Goal: Book appointment/travel/reservation

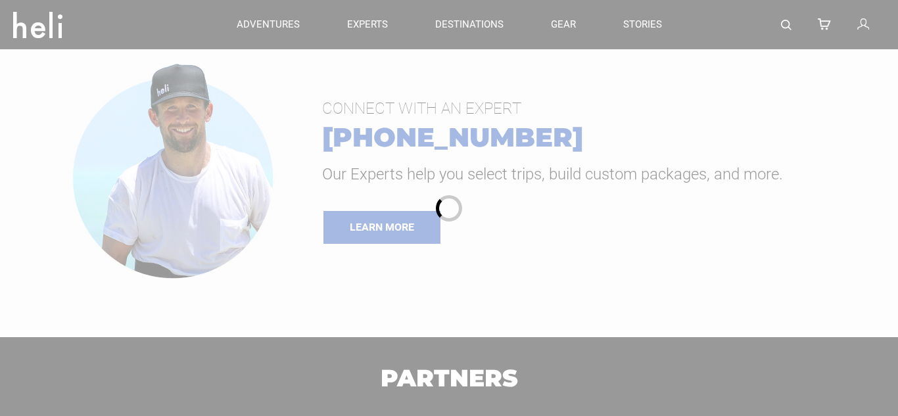
type input "Heli Skiing"
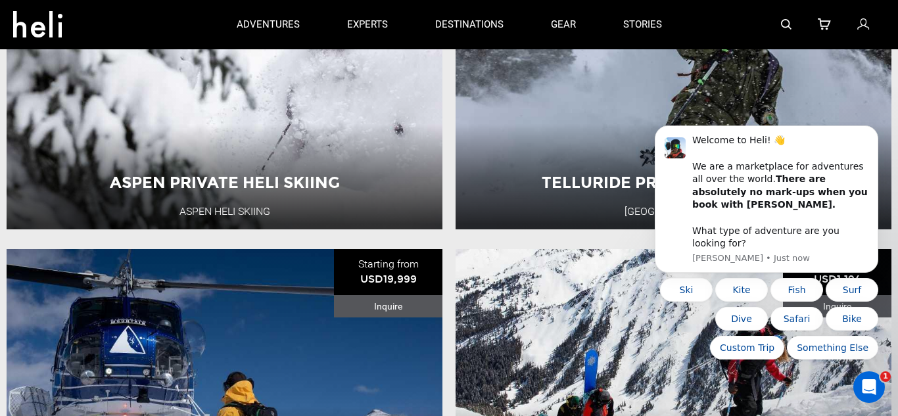
scroll to position [245, 0]
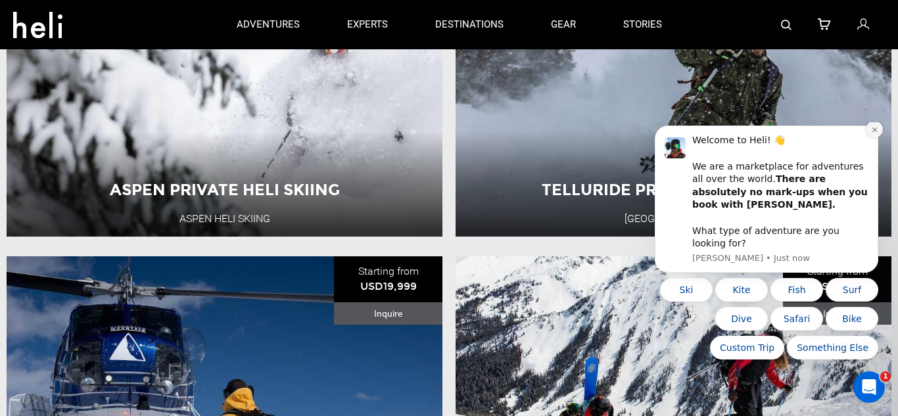
click at [876, 138] on button "Dismiss notification" at bounding box center [874, 129] width 17 height 17
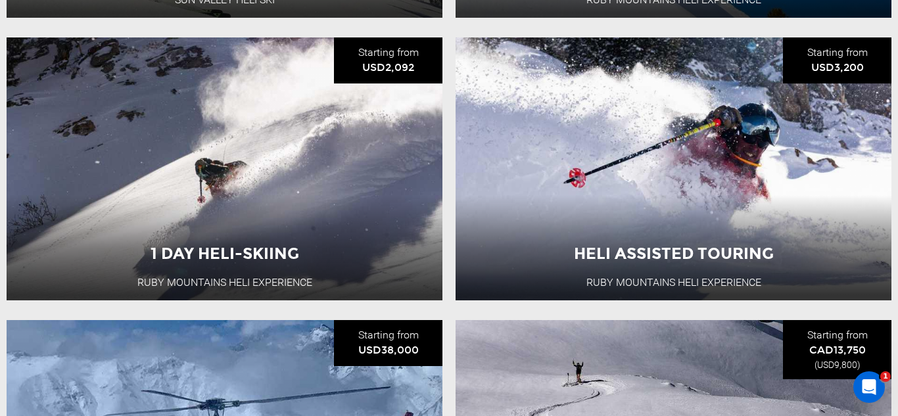
scroll to position [2747, 0]
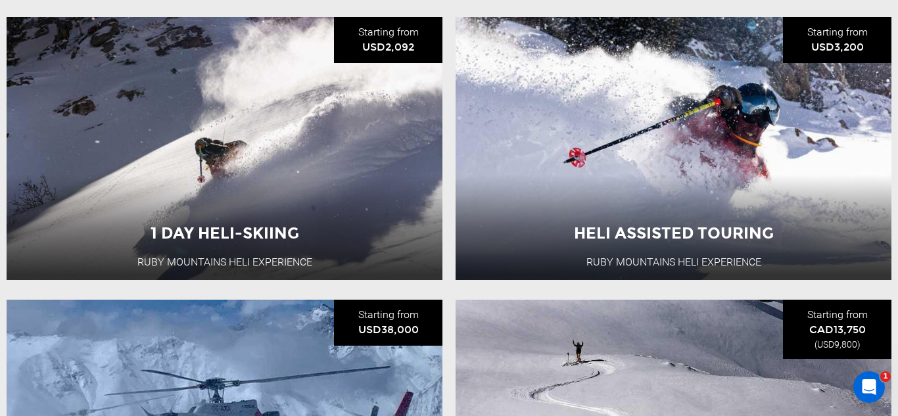
click at [424, 40] on div "1 Day Heli-Skiing [GEOGRAPHIC_DATA] Heli Experience [GEOGRAPHIC_DATA] 2 Day Adv…" at bounding box center [225, 148] width 436 height 263
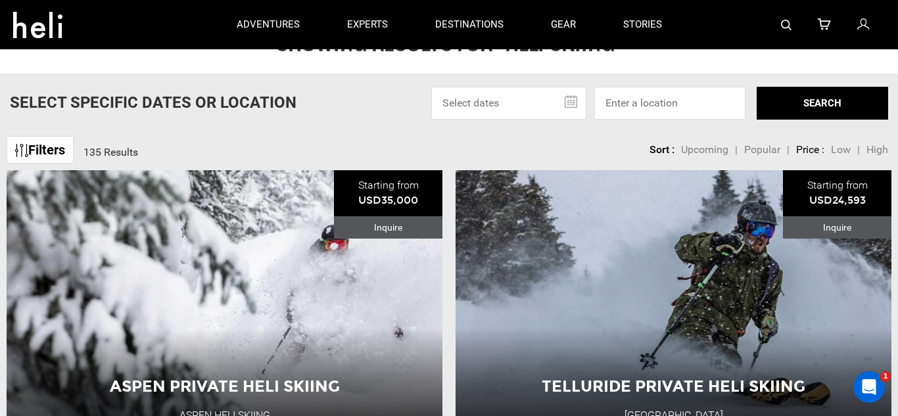
scroll to position [0, 0]
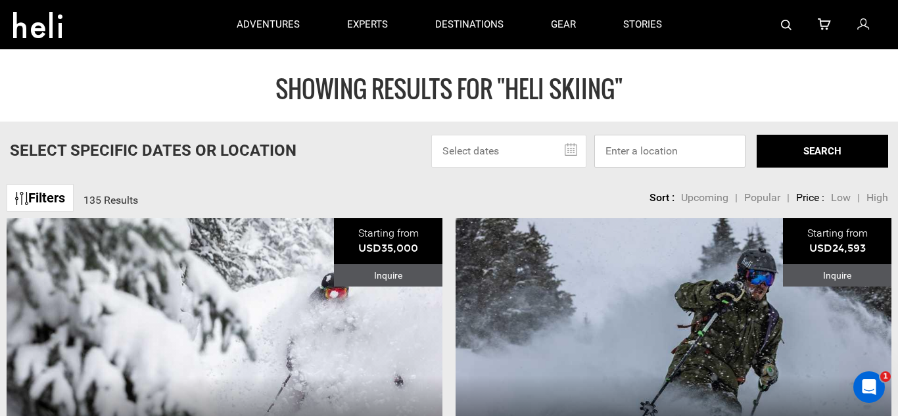
click at [654, 147] on input at bounding box center [670, 151] width 151 height 33
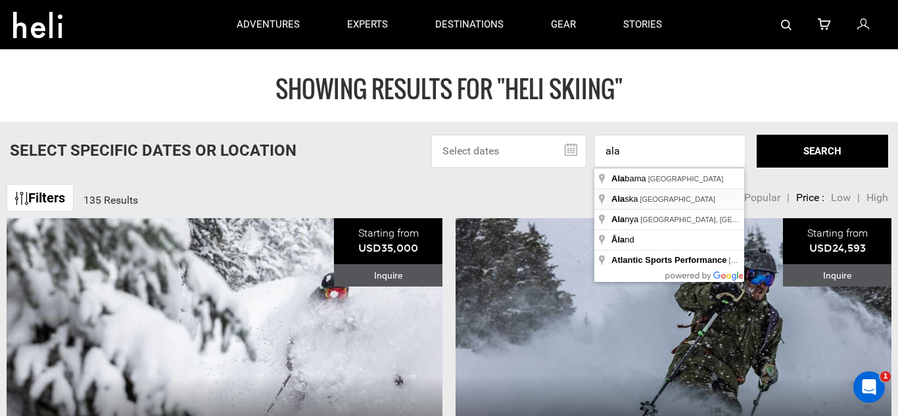
type input "[US_STATE], [GEOGRAPHIC_DATA]"
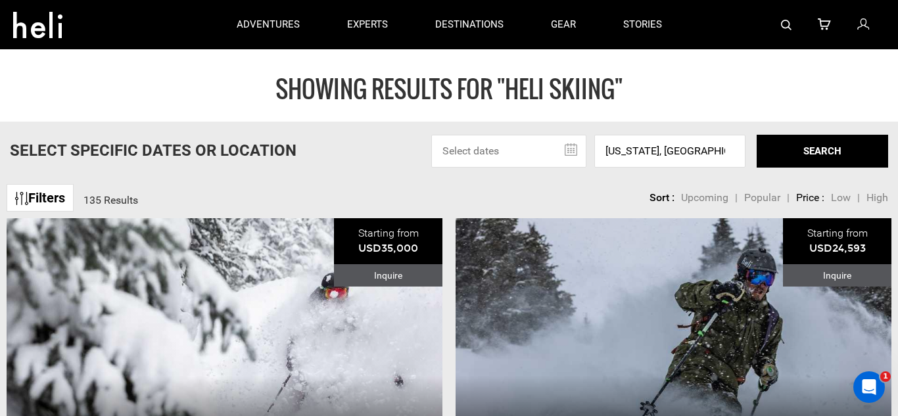
click at [791, 157] on button "SEARCH" at bounding box center [823, 151] width 132 height 33
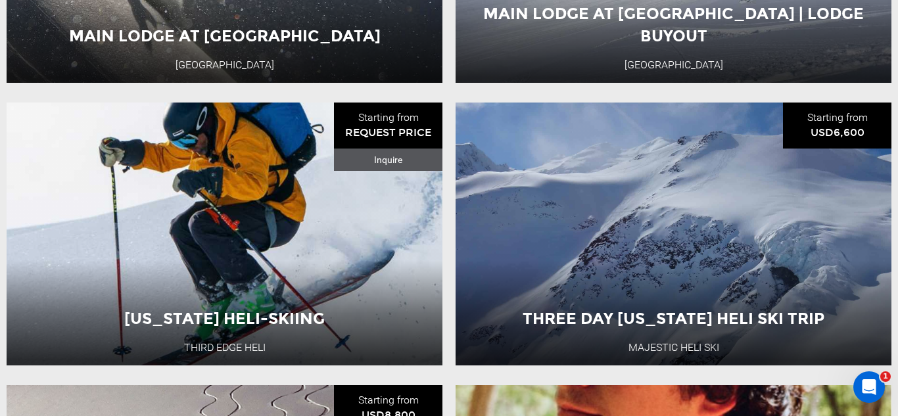
scroll to position [685, 0]
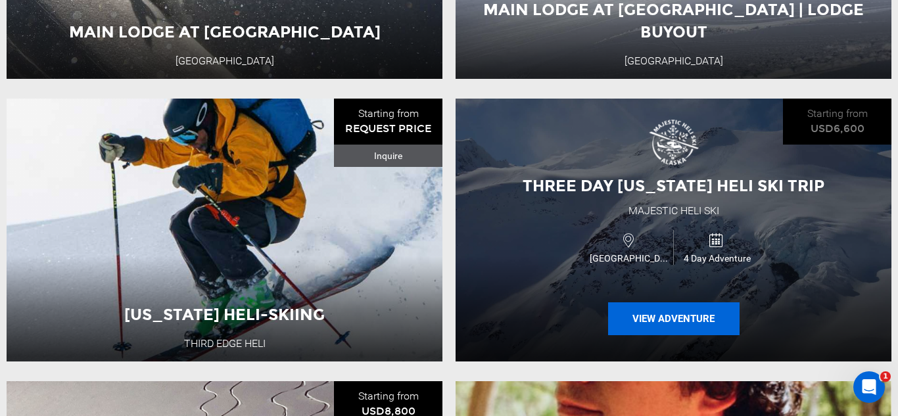
click at [660, 313] on button "View Adventure" at bounding box center [674, 319] width 132 height 33
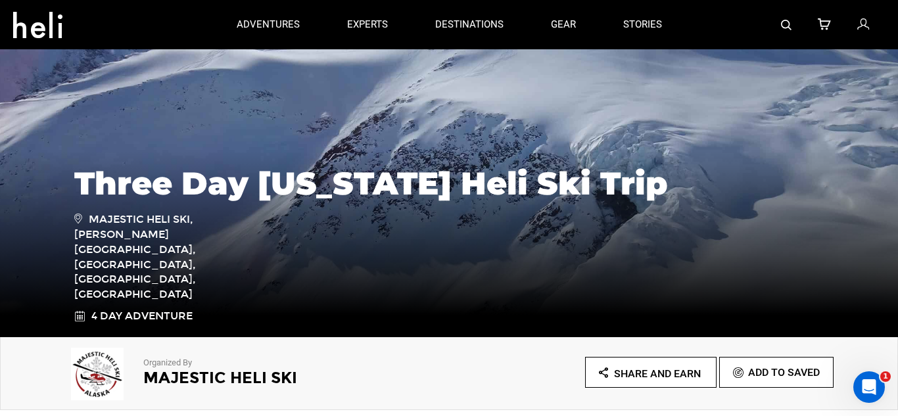
scroll to position [103, 0]
